Goal: Task Accomplishment & Management: Manage account settings

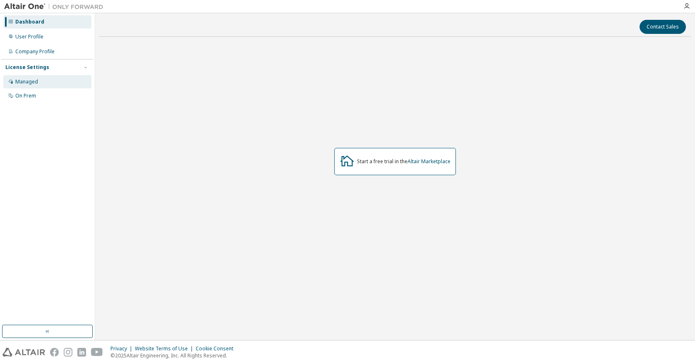
click at [49, 82] on div "Managed" at bounding box center [47, 81] width 88 height 13
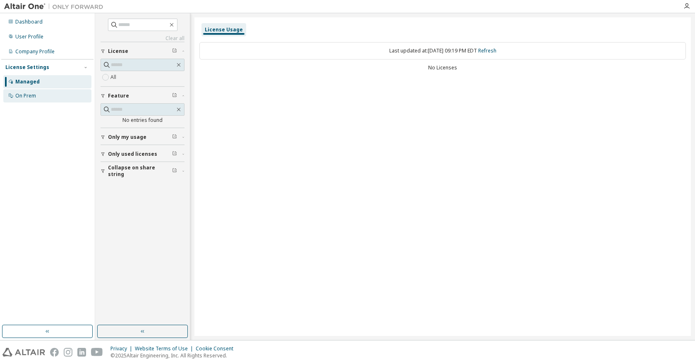
click at [57, 93] on div "On Prem" at bounding box center [47, 95] width 88 height 13
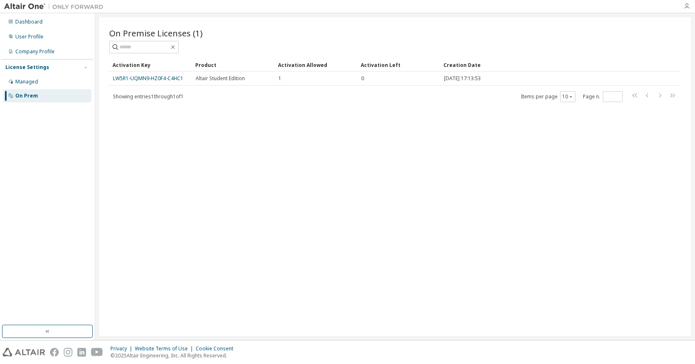
click at [688, 7] on icon "button" at bounding box center [686, 6] width 7 height 7
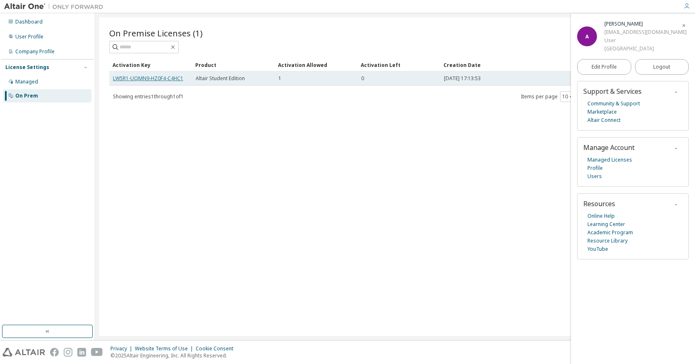
click at [169, 78] on link "LW5R1-UQMN9-HZ0F4-C4HC1" at bounding box center [148, 78] width 70 height 7
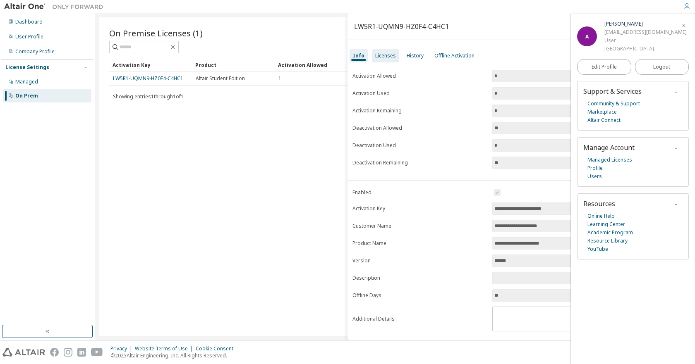
click at [388, 57] on div "Licenses" at bounding box center [385, 56] width 21 height 7
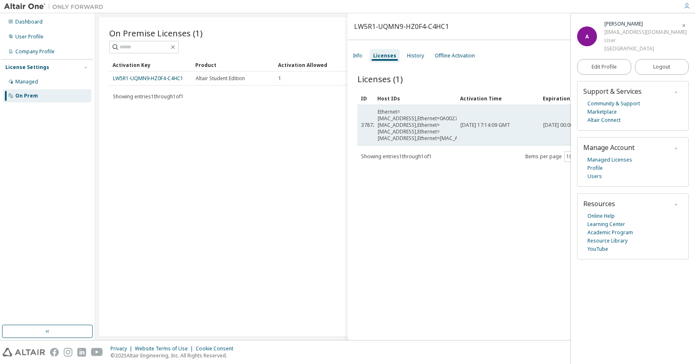
click at [388, 114] on div "Ethernet=[MAC_ADDRESS],Ethernet=0A0027000022,Ethernet=[MAC_ADDRESS],Ethernet=[M…" at bounding box center [438, 125] width 121 height 33
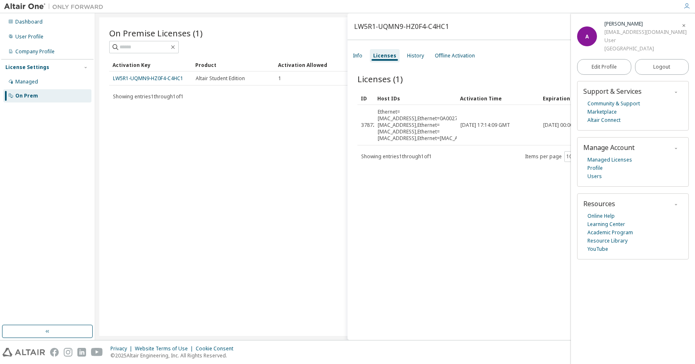
click at [682, 28] on icon "button" at bounding box center [683, 25] width 5 height 5
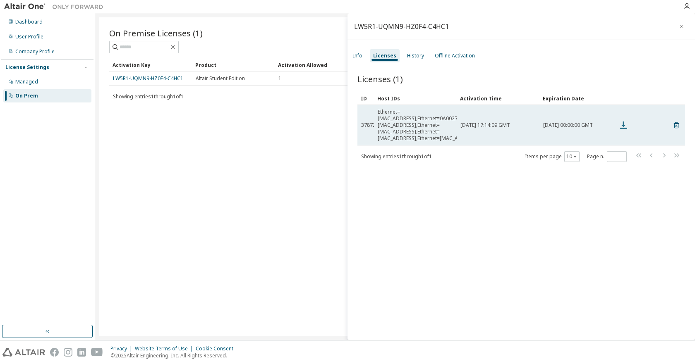
click at [622, 120] on icon at bounding box center [624, 125] width 10 height 10
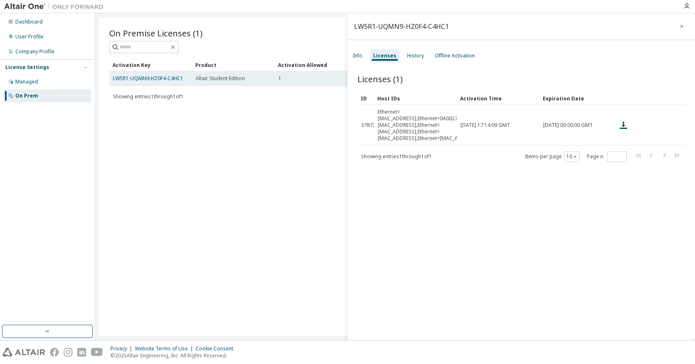
click at [196, 79] on span "Altair Student Edition" at bounding box center [220, 78] width 49 height 7
click at [168, 77] on link "LW5R1-UQMN9-HZ0F4-C4HC1" at bounding box center [148, 78] width 70 height 7
click at [361, 59] on div "Info" at bounding box center [358, 56] width 10 height 7
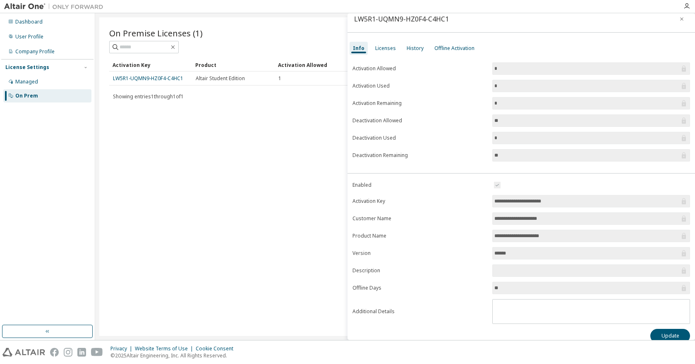
scroll to position [17, 0]
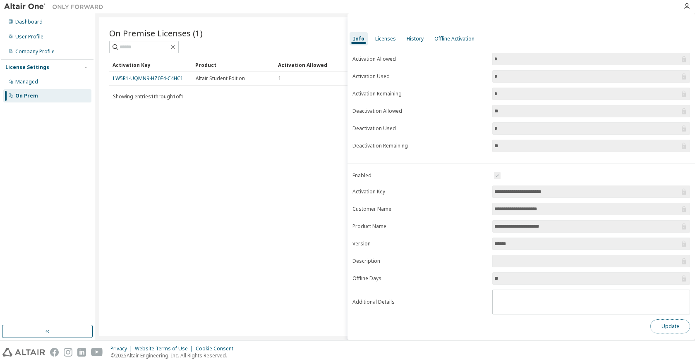
click at [656, 331] on button "Update" at bounding box center [670, 327] width 40 height 14
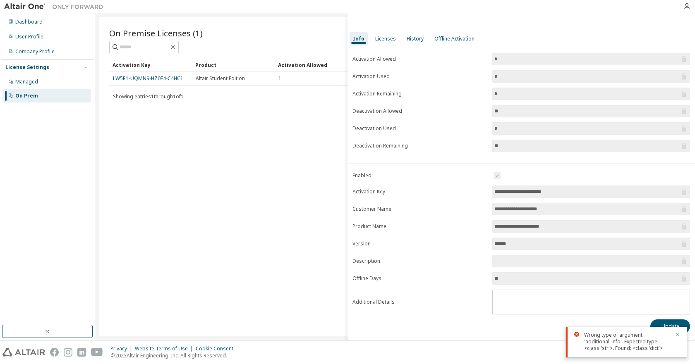
click at [679, 334] on icon "button" at bounding box center [677, 335] width 3 height 3
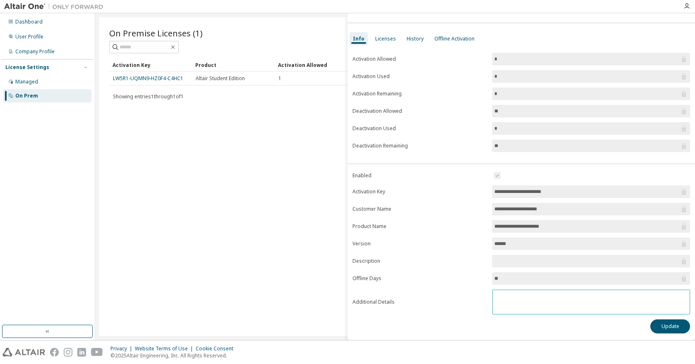
click at [534, 302] on textarea at bounding box center [591, 301] width 197 height 22
click at [513, 189] on input "**********" at bounding box center [586, 192] width 185 height 8
click at [151, 76] on link "LW5R1-UQMN9-HZ0F4-C4HC1" at bounding box center [148, 78] width 70 height 7
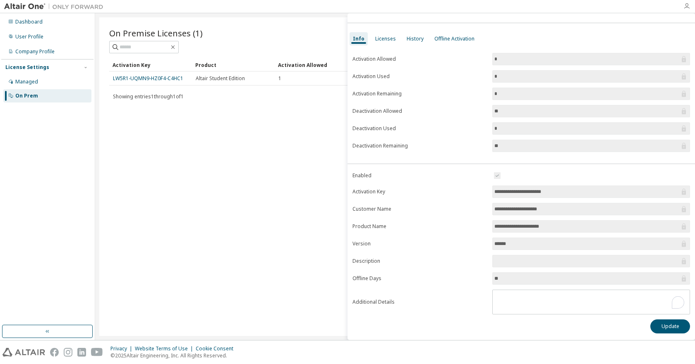
click at [684, 7] on icon "button" at bounding box center [686, 6] width 7 height 7
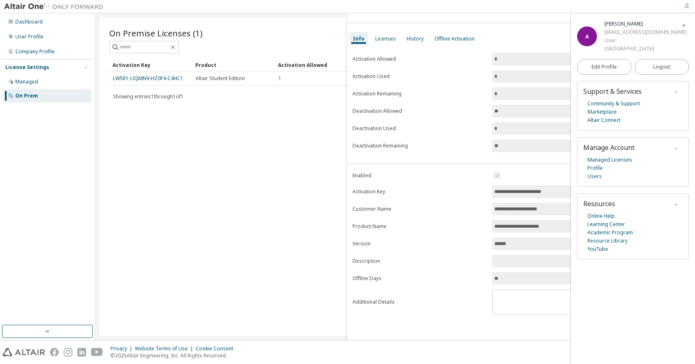
click at [398, 77] on label "Activation Used" at bounding box center [419, 76] width 135 height 7
drag, startPoint x: 291, startPoint y: 78, endPoint x: 185, endPoint y: 61, distance: 106.9
click at [289, 77] on div "1" at bounding box center [315, 78] width 75 height 7
click at [62, 79] on div "Managed" at bounding box center [47, 81] width 88 height 13
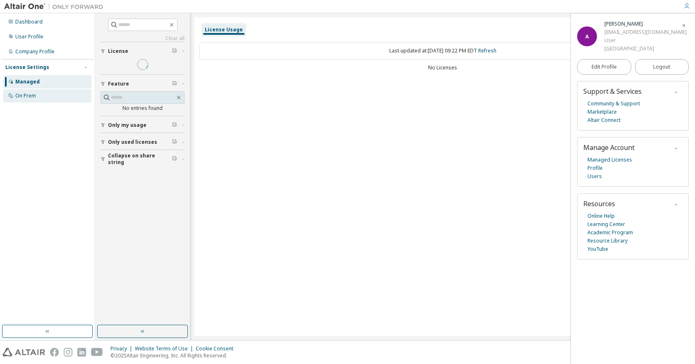
click at [54, 92] on div "On Prem" at bounding box center [47, 95] width 88 height 13
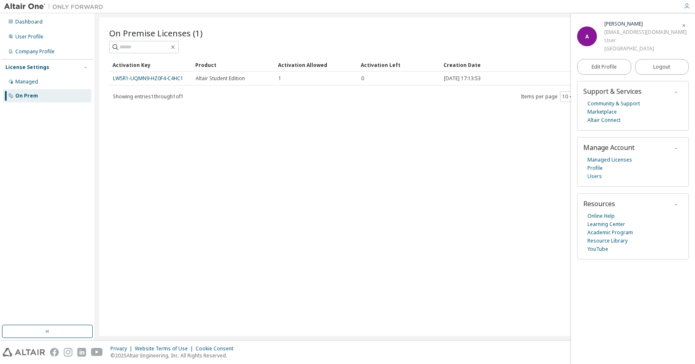
click at [683, 25] on icon "button" at bounding box center [683, 25] width 5 height 5
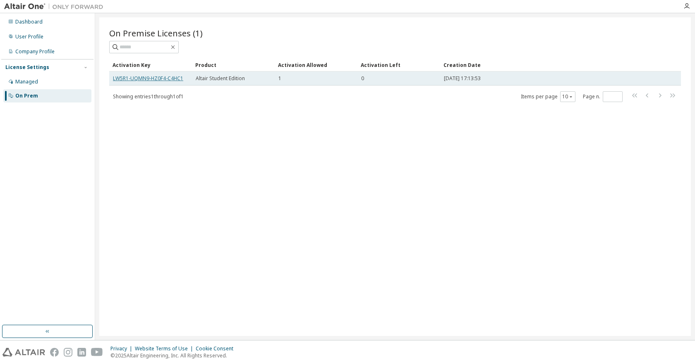
click at [163, 77] on link "LW5R1-UQMN9-HZ0F4-C4HC1" at bounding box center [148, 78] width 70 height 7
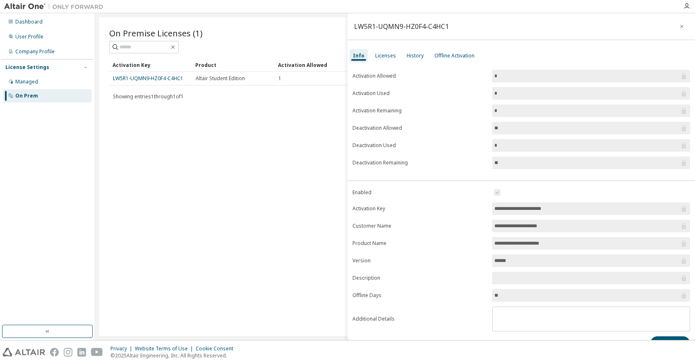
click at [524, 79] on input "*" at bounding box center [586, 76] width 185 height 8
click at [384, 55] on div "Licenses" at bounding box center [385, 56] width 21 height 7
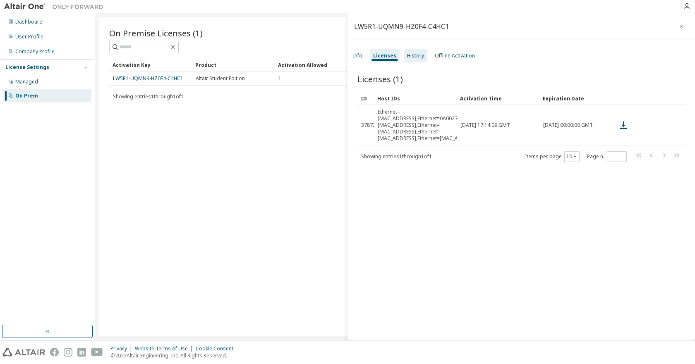
click at [422, 57] on div "History" at bounding box center [416, 55] width 24 height 13
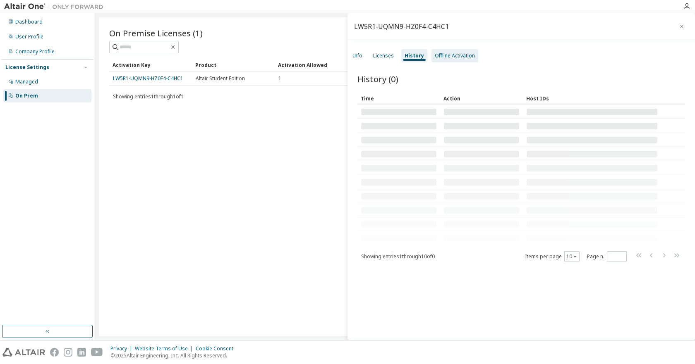
click at [440, 58] on div "Offline Activation" at bounding box center [455, 56] width 40 height 7
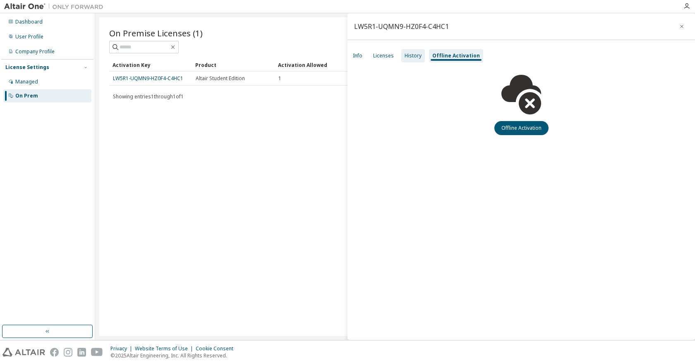
click at [415, 55] on div "History" at bounding box center [413, 56] width 17 height 7
